Goal: Task Accomplishment & Management: Manage account settings

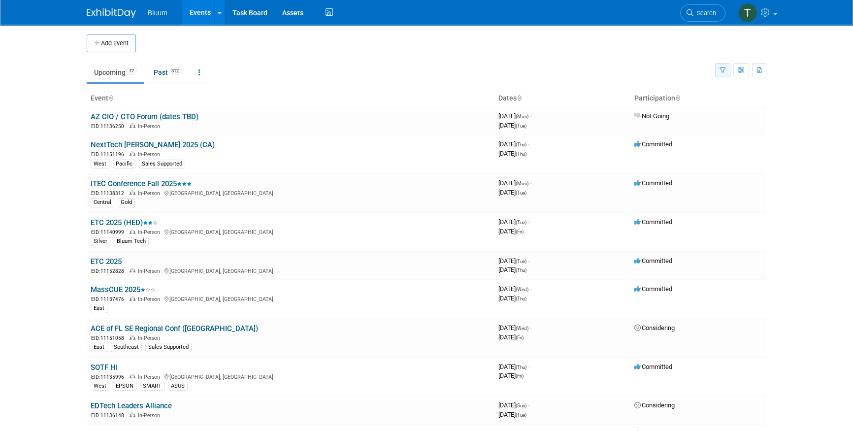
click at [722, 69] on icon "button" at bounding box center [722, 70] width 6 height 6
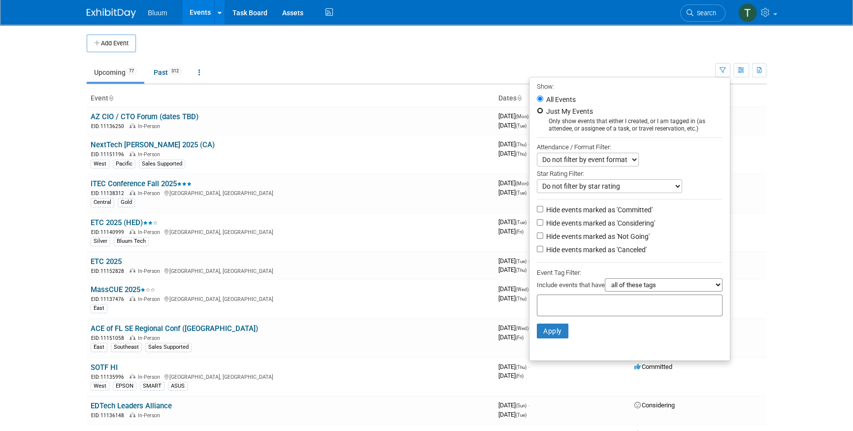
click at [537, 110] on input "Just My Events" at bounding box center [540, 110] width 6 height 6
radio input "true"
click at [555, 334] on button "Apply" at bounding box center [553, 330] width 32 height 15
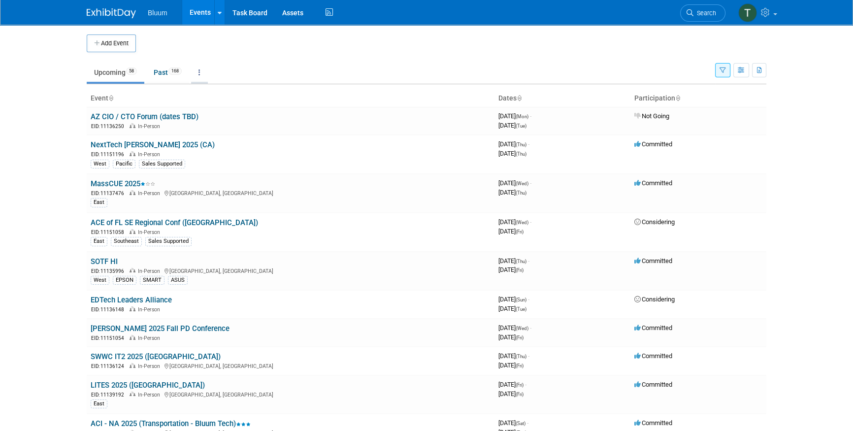
click at [203, 70] on link at bounding box center [199, 72] width 17 height 19
click at [774, 65] on body "Bluum Events Add Event Bulk Upload Events Shareable Event Boards Recently Viewe…" at bounding box center [426, 215] width 853 height 431
click at [742, 69] on icon "button" at bounding box center [740, 70] width 7 height 6
click at [780, 65] on body "Bluum Events Add Event Bulk Upload Events Shareable Event Boards Recently Viewe…" at bounding box center [426, 215] width 853 height 431
click at [120, 219] on link "ACE of FL SE Regional Conf ([GEOGRAPHIC_DATA])" at bounding box center [174, 222] width 167 height 9
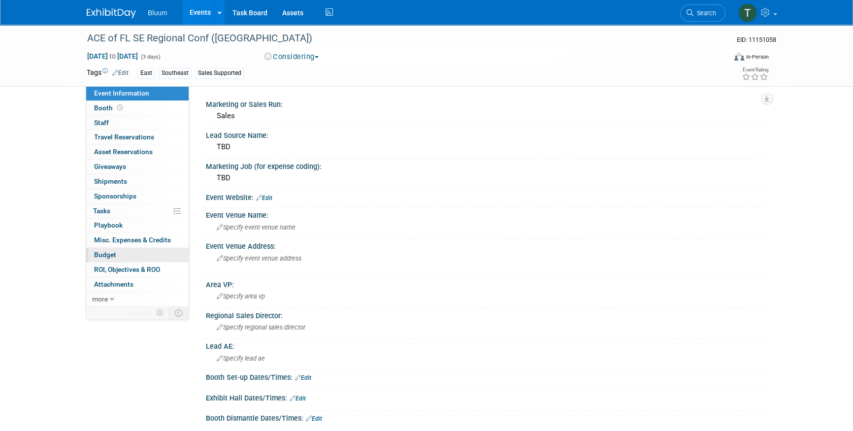
drag, startPoint x: 134, startPoint y: 253, endPoint x: 151, endPoint y: 248, distance: 17.9
click at [134, 253] on link "Budget" at bounding box center [137, 255] width 102 height 14
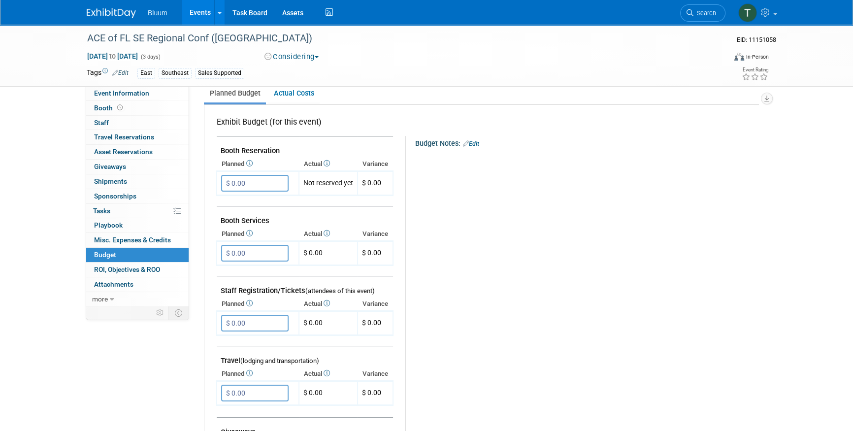
scroll to position [134, 0]
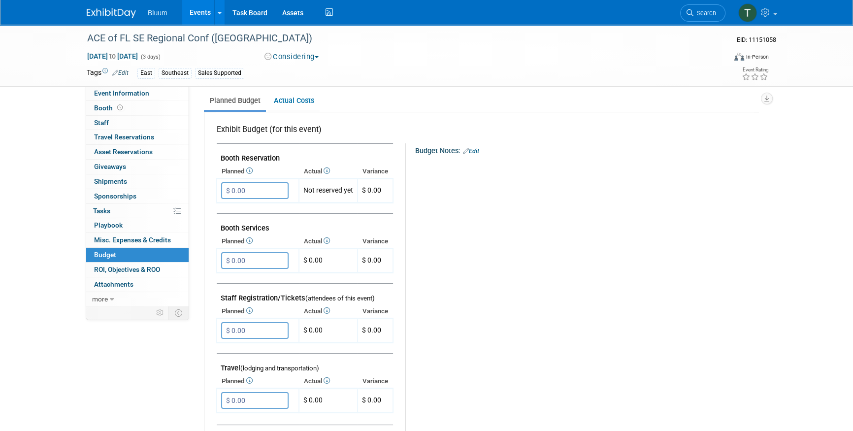
click at [201, 10] on link "Events" at bounding box center [200, 12] width 36 height 25
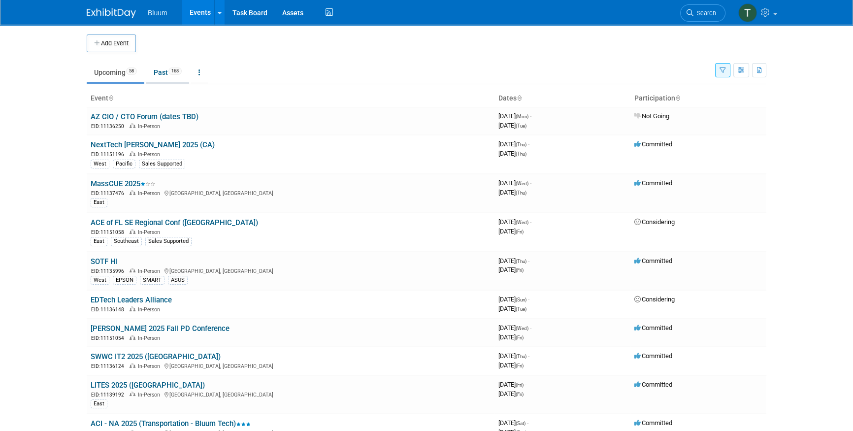
click at [165, 76] on link "Past 168" at bounding box center [167, 72] width 43 height 19
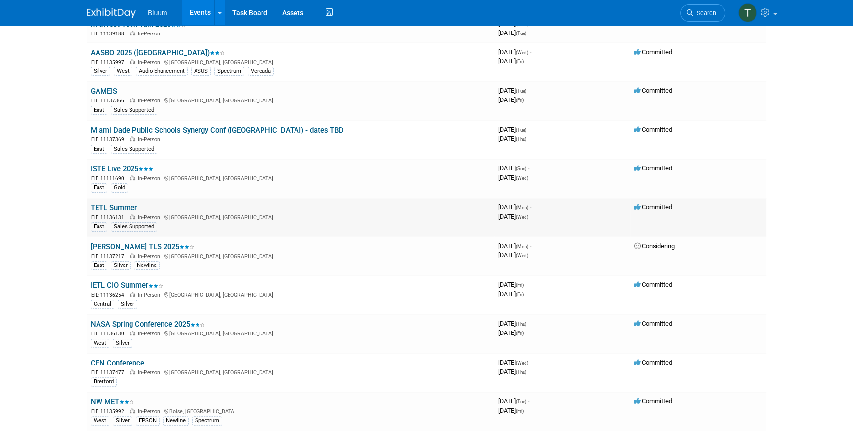
scroll to position [313, 0]
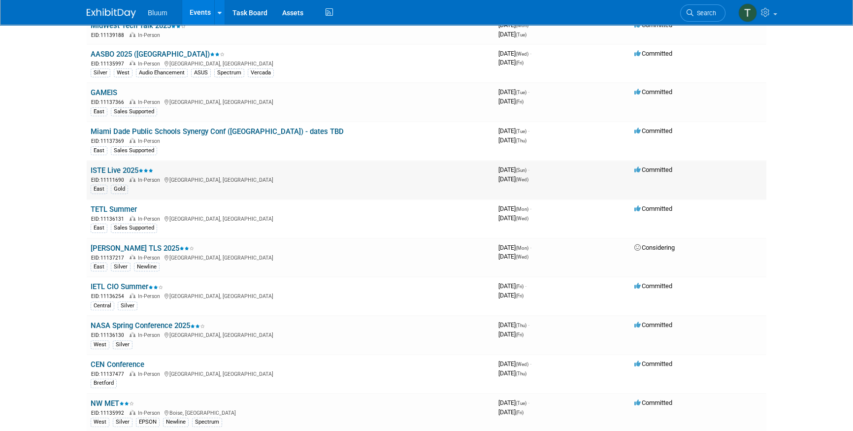
click at [113, 167] on link "ISTE Live 2025" at bounding box center [122, 170] width 63 height 9
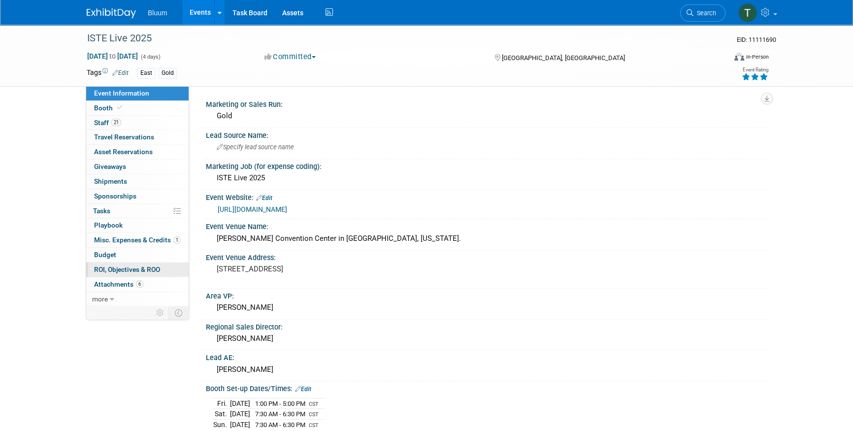
click at [122, 262] on link "0 ROI, Objectives & ROO 0" at bounding box center [137, 269] width 102 height 14
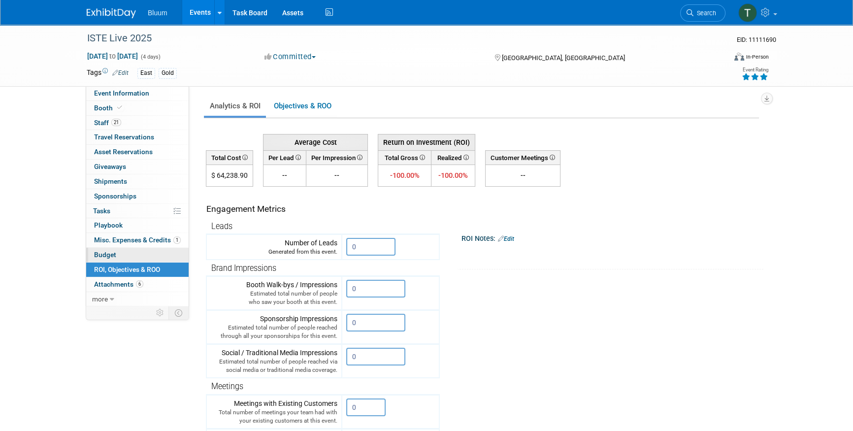
click at [124, 253] on link "Budget" at bounding box center [137, 255] width 102 height 14
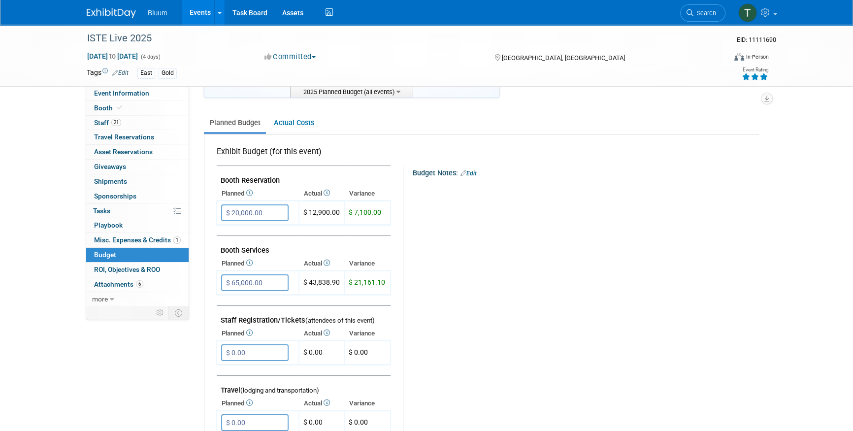
scroll to position [34, 0]
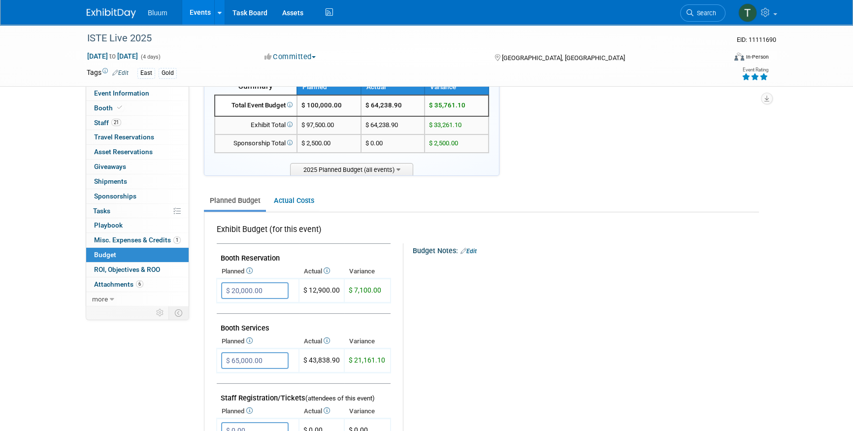
click at [502, 289] on div "Budget Notes: Edit X" at bounding box center [583, 266] width 350 height 47
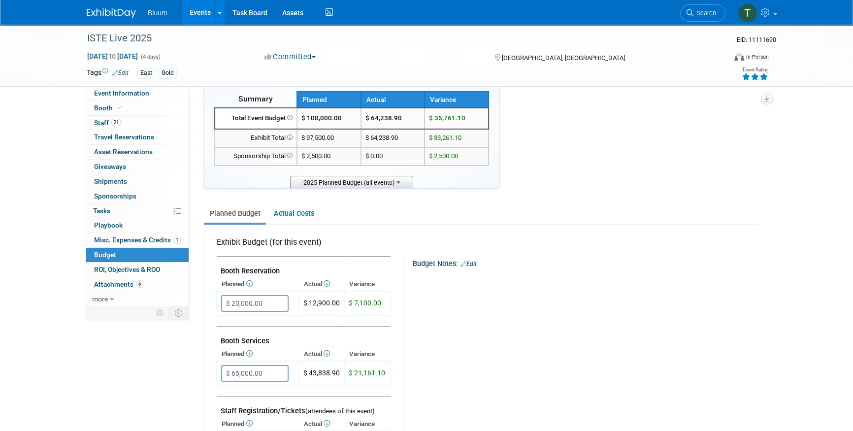
scroll to position [0, 0]
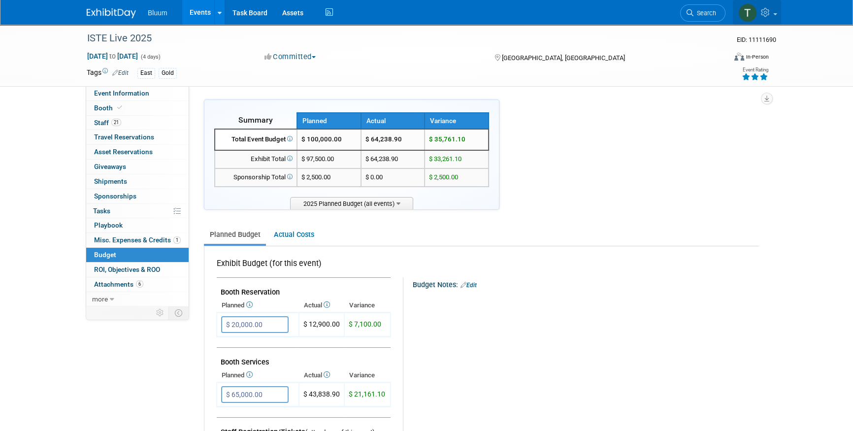
click at [772, 8] on icon at bounding box center [766, 12] width 11 height 9
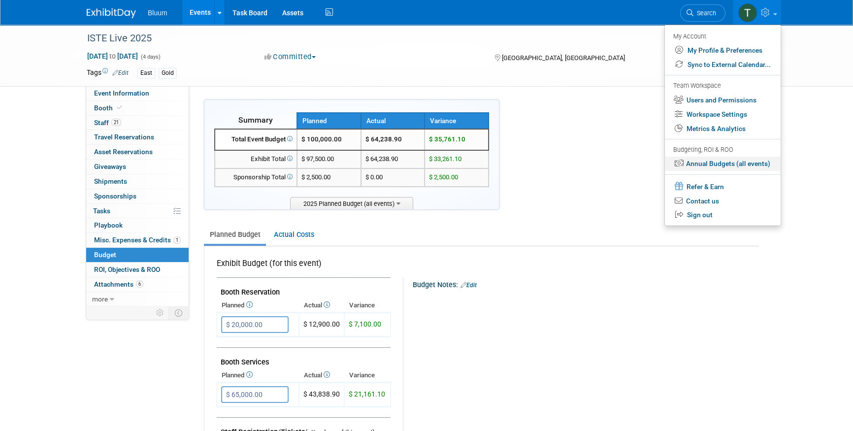
click at [688, 163] on link "Annual Budgets (all events)" at bounding box center [723, 164] width 116 height 14
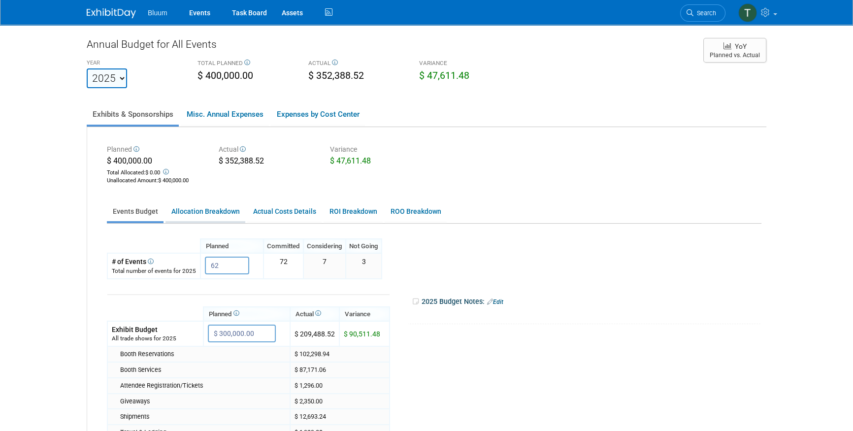
click at [199, 213] on link "Allocation Breakdown" at bounding box center [205, 211] width 80 height 19
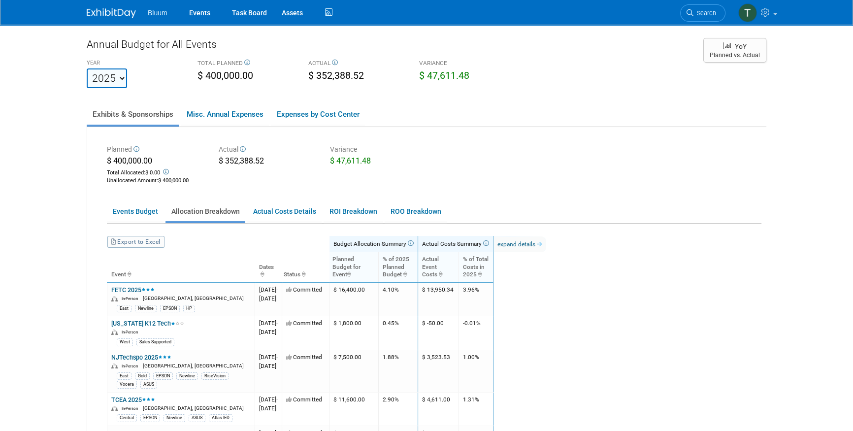
click at [121, 84] on select "2019 2020 2021 2022 2023 2024 2025 2026 2027 2028 2029 2030 2031" at bounding box center [107, 78] width 40 height 20
click at [58, 100] on body "Bluum Events Task Board Assets" at bounding box center [426, 215] width 853 height 431
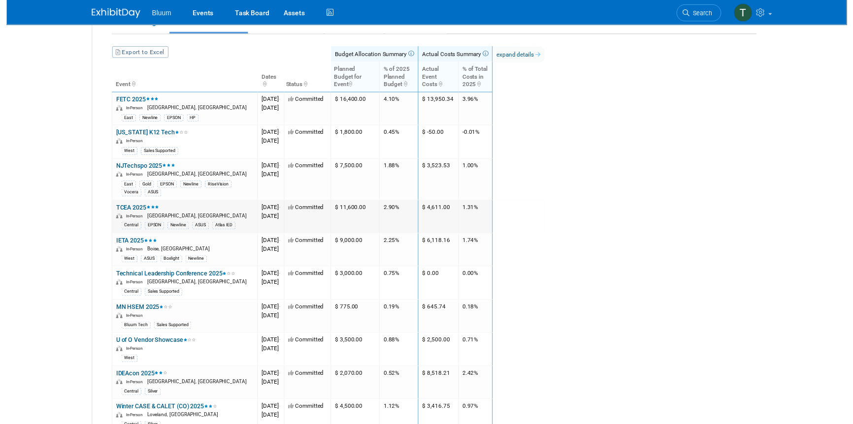
scroll to position [134, 0]
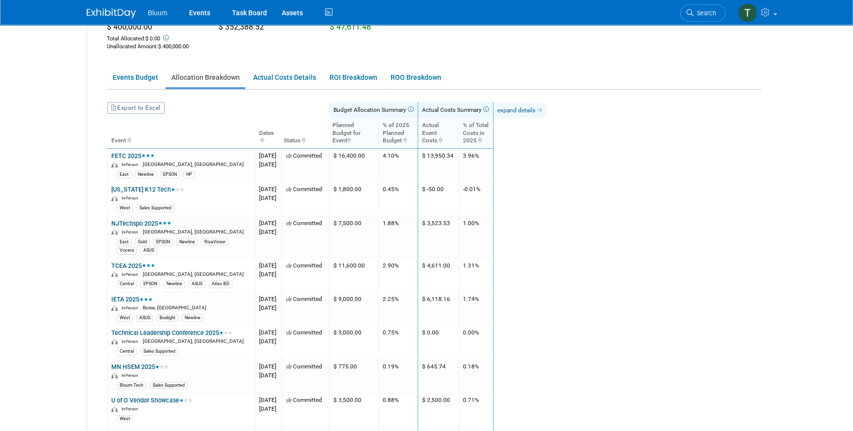
click at [546, 113] on link "expand details" at bounding box center [519, 110] width 53 height 16
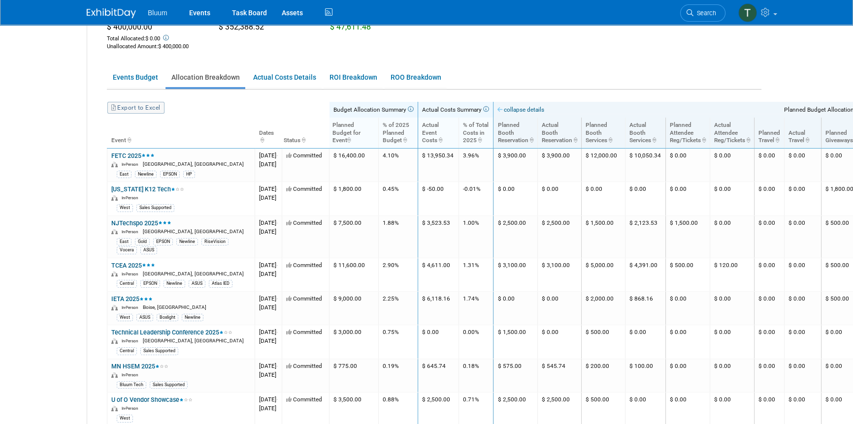
click at [148, 104] on link "Export to Excel" at bounding box center [135, 108] width 57 height 12
click at [78, 124] on body "Bluum Events Task Board Assets" at bounding box center [426, 78] width 853 height 424
